Goal: Navigation & Orientation: Find specific page/section

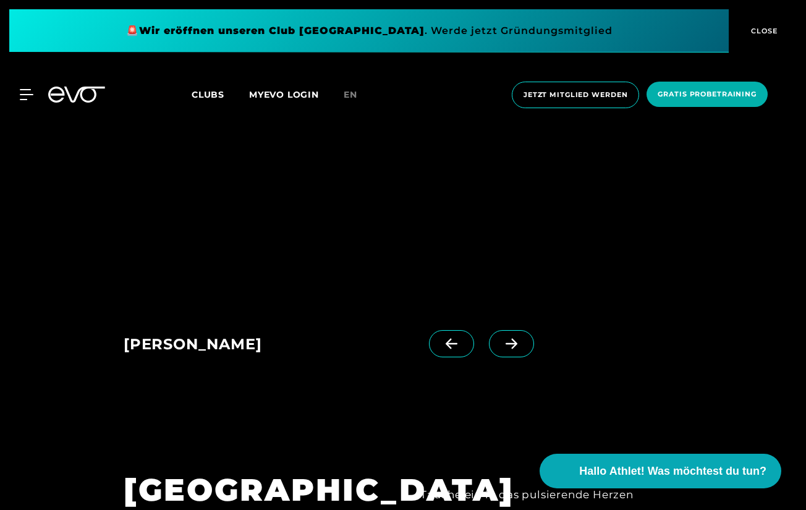
scroll to position [956, 0]
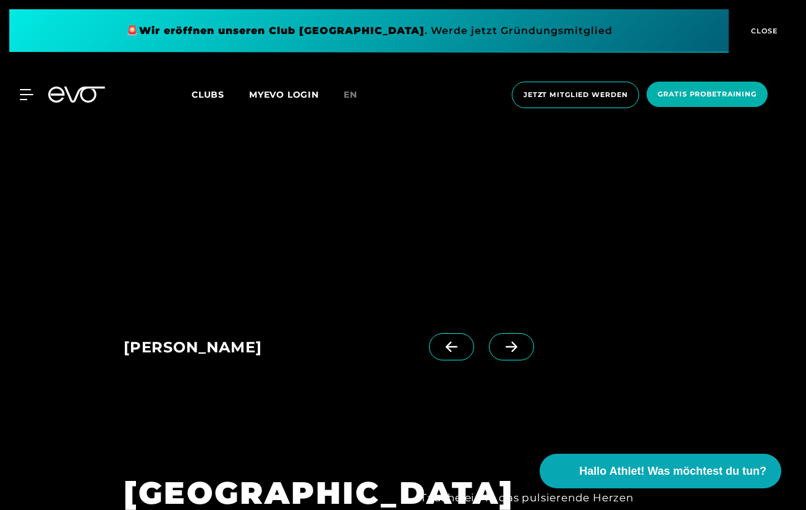
click at [491, 354] on span at bounding box center [511, 346] width 45 height 27
click at [498, 357] on span at bounding box center [511, 346] width 45 height 27
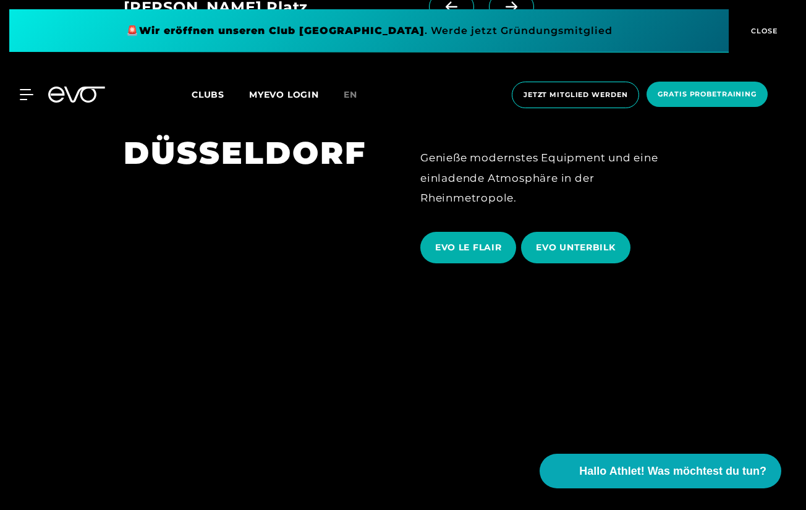
scroll to position [2171, 0]
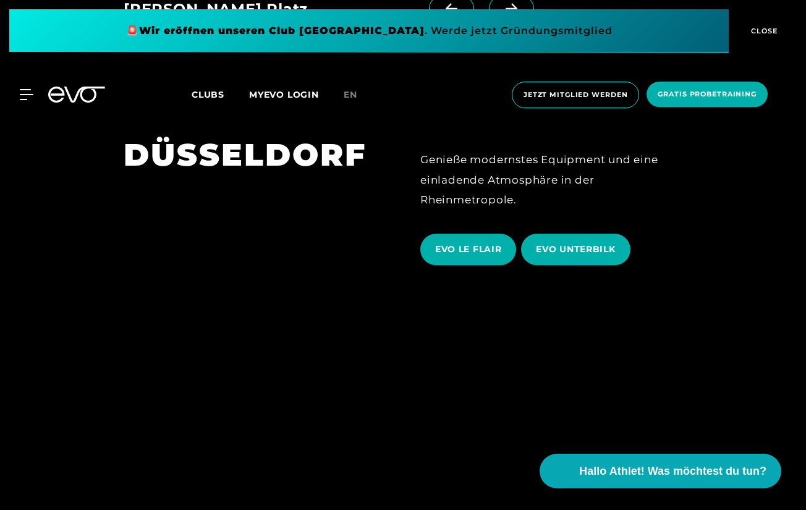
click at [476, 237] on span "EVO LE FLAIR" at bounding box center [468, 250] width 96 height 32
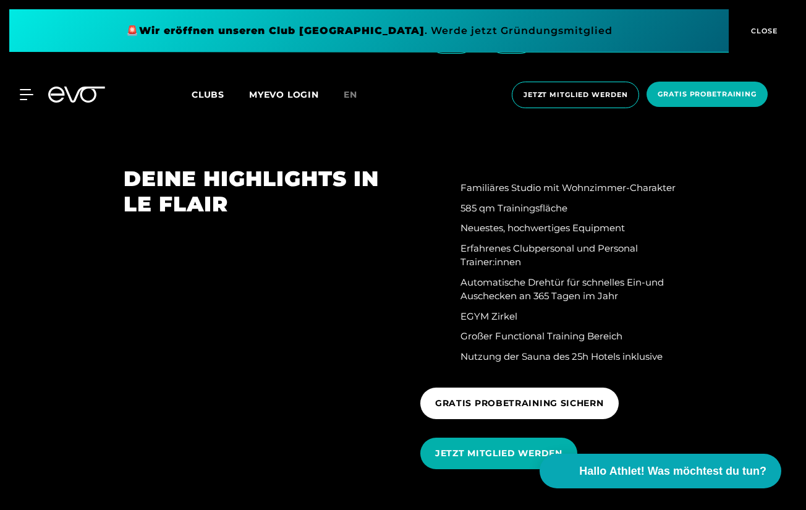
scroll to position [1425, 0]
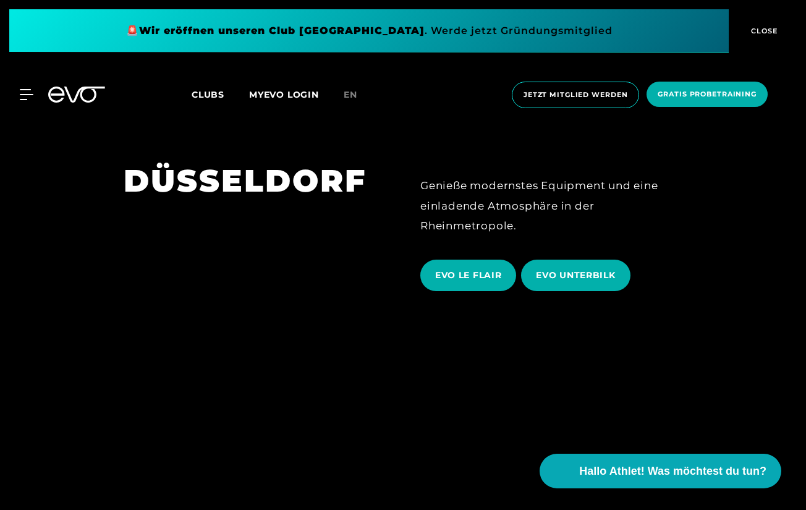
scroll to position [2140, 0]
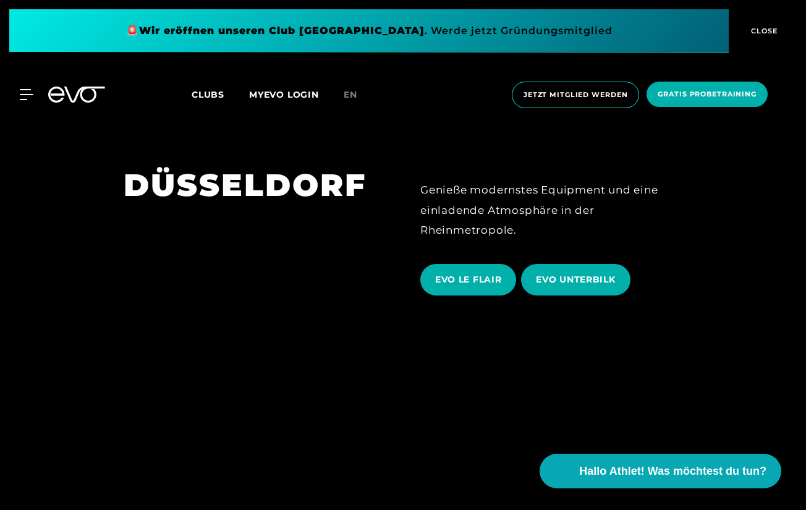
click at [577, 273] on span "EVO UNTERBILK" at bounding box center [575, 279] width 79 height 13
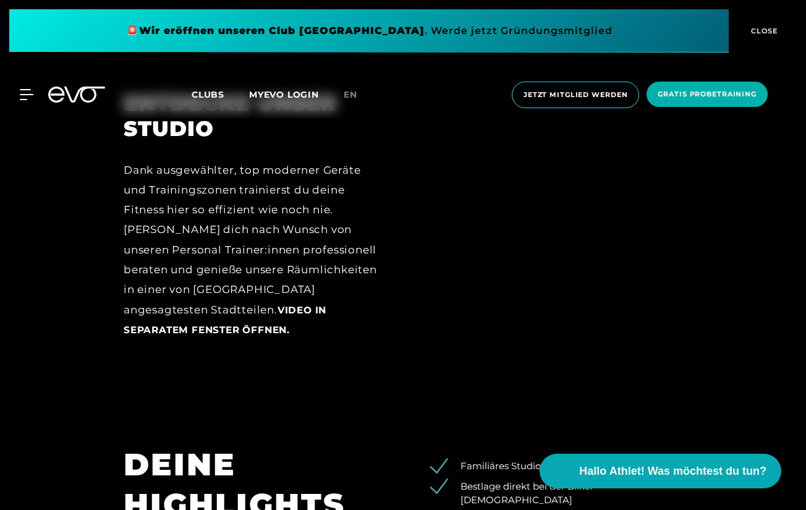
scroll to position [1518, 0]
